Goal: Transaction & Acquisition: Purchase product/service

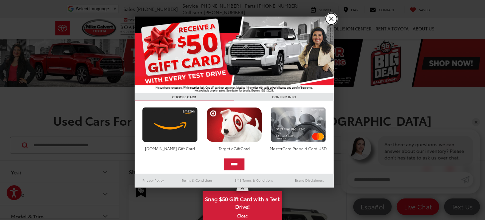
click at [329, 19] on link "X" at bounding box center [331, 18] width 11 height 11
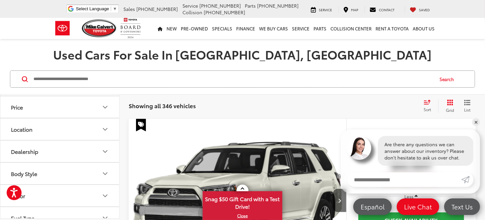
scroll to position [66, 0]
click at [53, 105] on button "Price" at bounding box center [59, 106] width 119 height 22
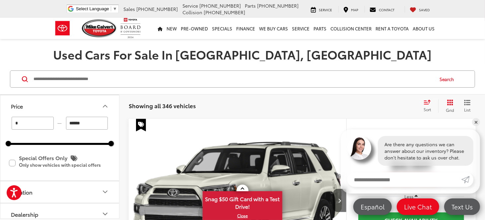
drag, startPoint x: 95, startPoint y: 123, endPoint x: 59, endPoint y: 120, distance: 36.6
click at [59, 120] on div "* — ******" at bounding box center [59, 123] width 103 height 13
click at [111, 144] on div at bounding box center [110, 143] width 5 height 5
drag, startPoint x: 111, startPoint y: 144, endPoint x: 30, endPoint y: 146, distance: 81.6
click at [30, 146] on div at bounding box center [29, 143] width 5 height 5
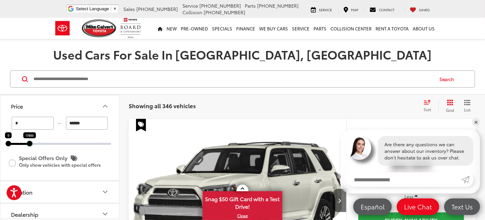
type input "******"
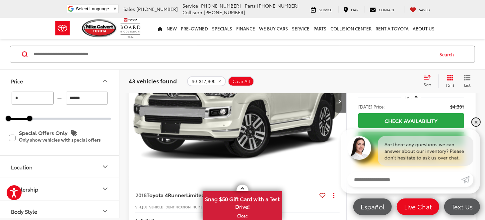
click at [475, 120] on link "✕" at bounding box center [476, 122] width 8 height 8
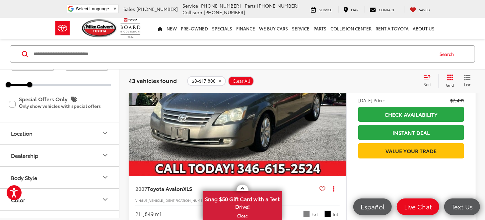
scroll to position [99, 0]
click at [44, 134] on button "Location" at bounding box center [59, 134] width 119 height 22
click at [41, 149] on label "[GEOGRAPHIC_DATA], [GEOGRAPHIC_DATA] (43)" at bounding box center [59, 153] width 103 height 16
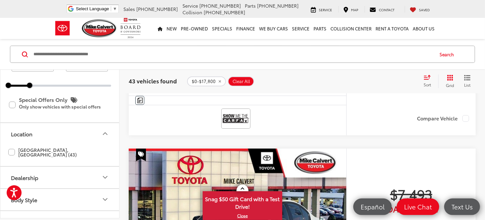
scroll to position [0, 0]
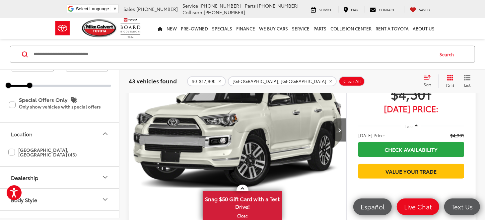
scroll to position [91, 0]
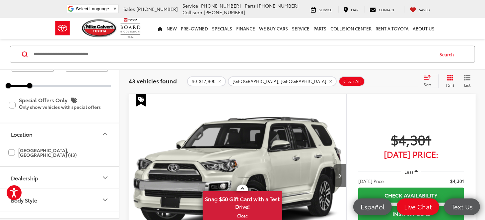
click at [33, 175] on div "Dealership" at bounding box center [24, 178] width 27 height 6
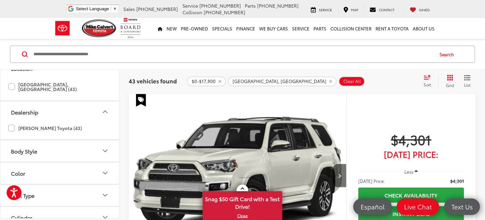
scroll to position [166, 0]
click at [46, 123] on label "[PERSON_NAME] Toyota (43)" at bounding box center [45, 128] width 74 height 11
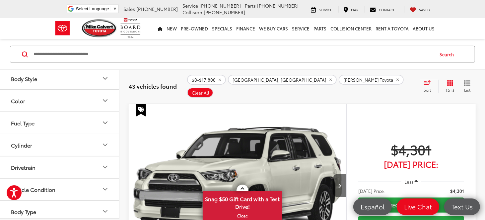
scroll to position [257, 0]
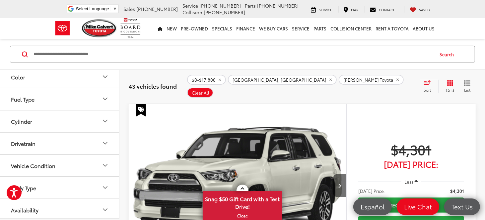
click at [77, 161] on button "Vehicle Condition" at bounding box center [59, 166] width 119 height 22
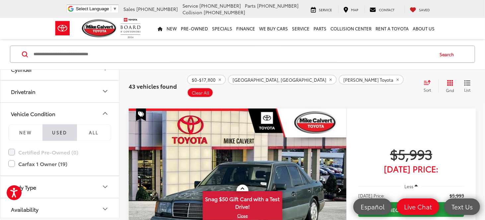
scroll to position [356, 0]
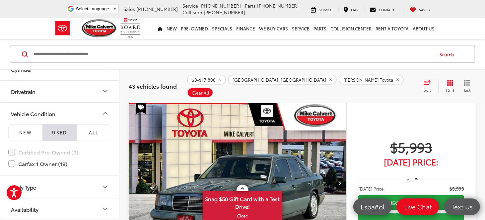
click at [425, 80] on div "Sort" at bounding box center [429, 86] width 18 height 13
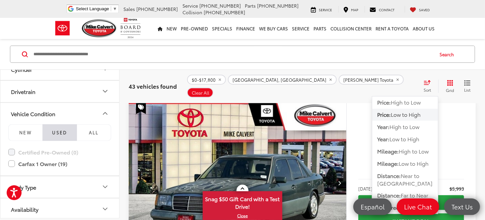
click at [410, 111] on span "Low to High" at bounding box center [405, 115] width 30 height 8
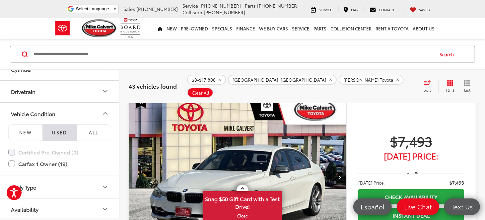
scroll to position [1616, 0]
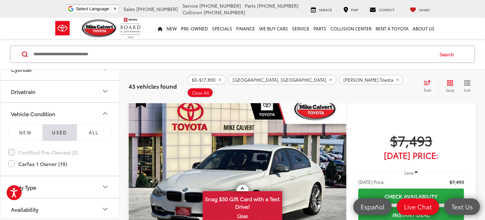
click at [426, 81] on div "Sort" at bounding box center [429, 86] width 18 height 13
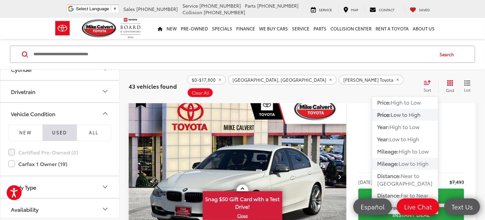
click at [411, 160] on span "Low to High" at bounding box center [413, 164] width 30 height 8
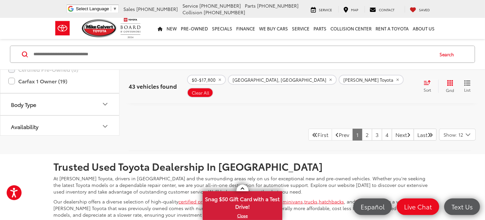
scroll to position [3174, 0]
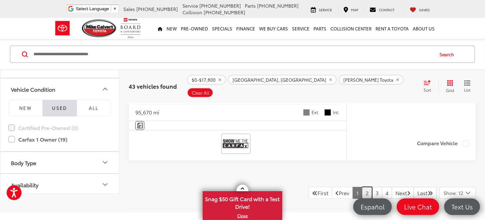
click at [362, 187] on link "2" at bounding box center [367, 193] width 10 height 12
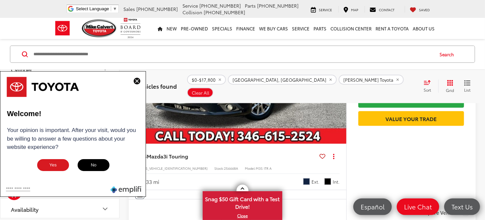
scroll to position [489, 0]
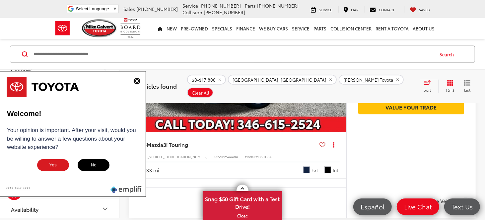
click at [141, 81] on button at bounding box center [137, 82] width 11 height 8
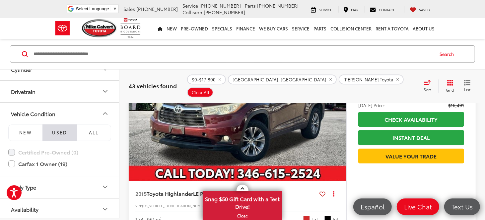
scroll to position [2809, 0]
